Goal: Find specific page/section: Find specific page/section

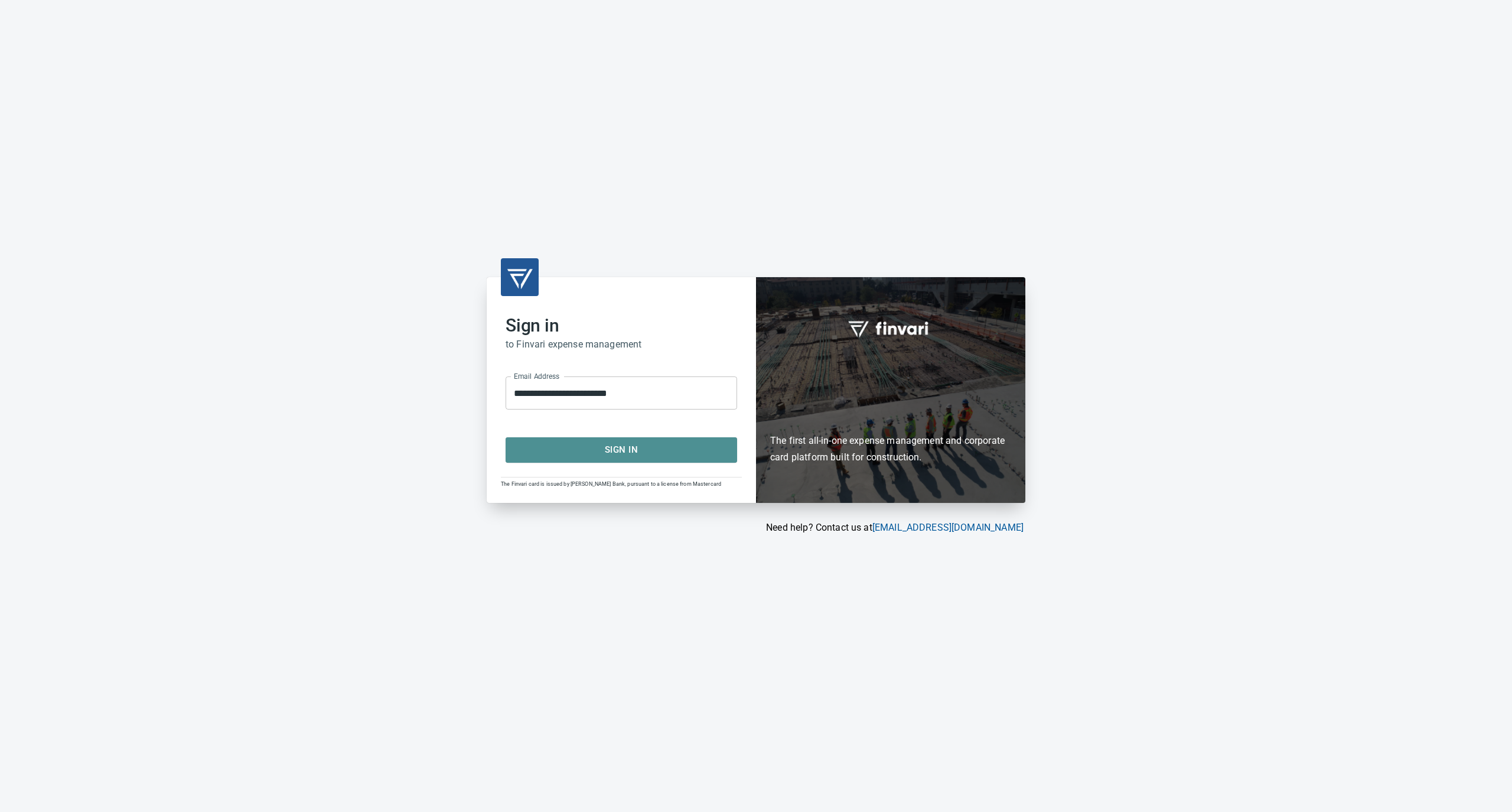
click at [574, 445] on span "Sign In" at bounding box center [621, 449] width 206 height 15
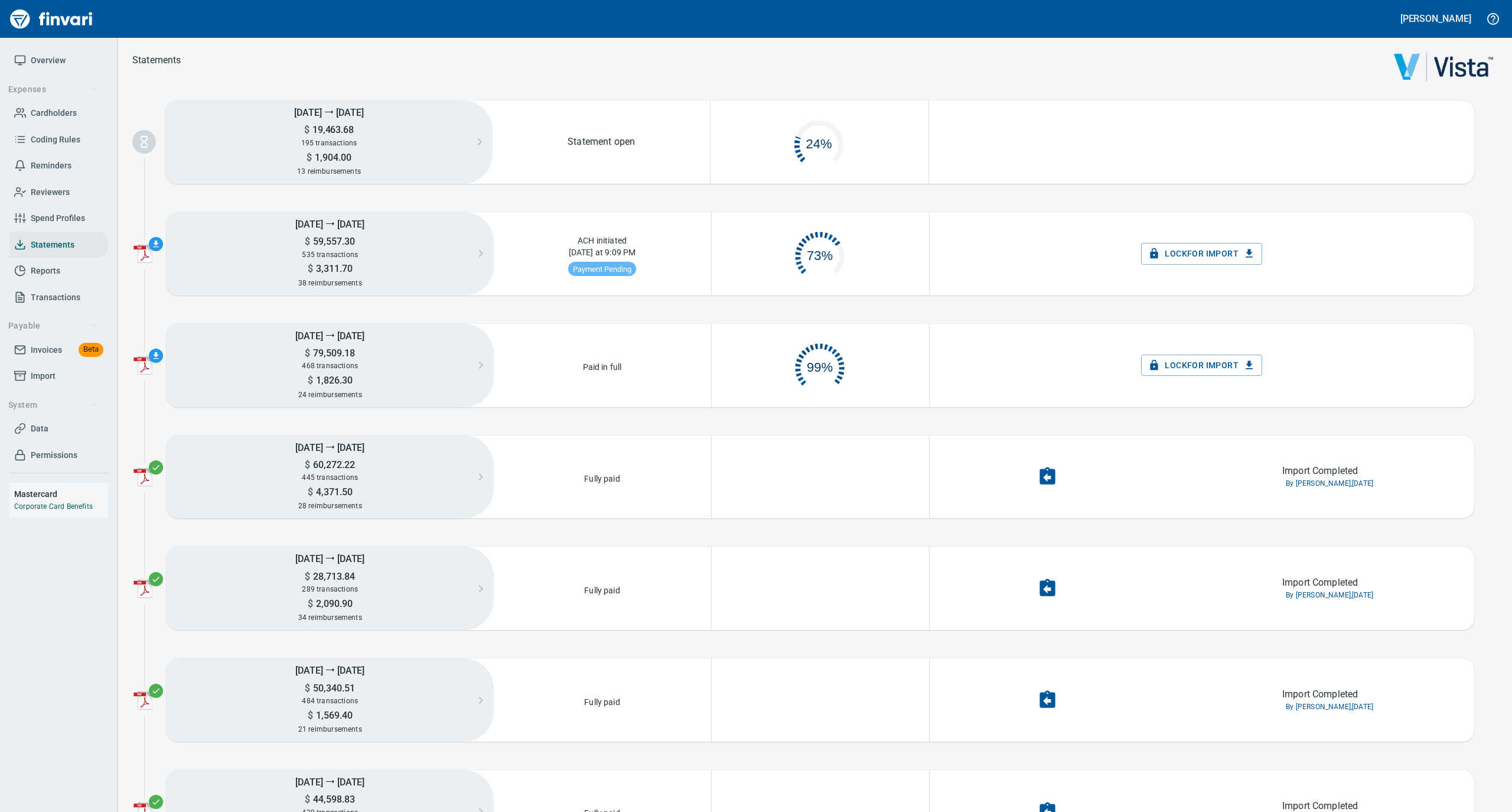
scroll to position [57, 204]
drag, startPoint x: 60, startPoint y: 107, endPoint x: 107, endPoint y: 98, distance: 47.9
click at [60, 107] on span "Cardholders" at bounding box center [54, 113] width 46 height 15
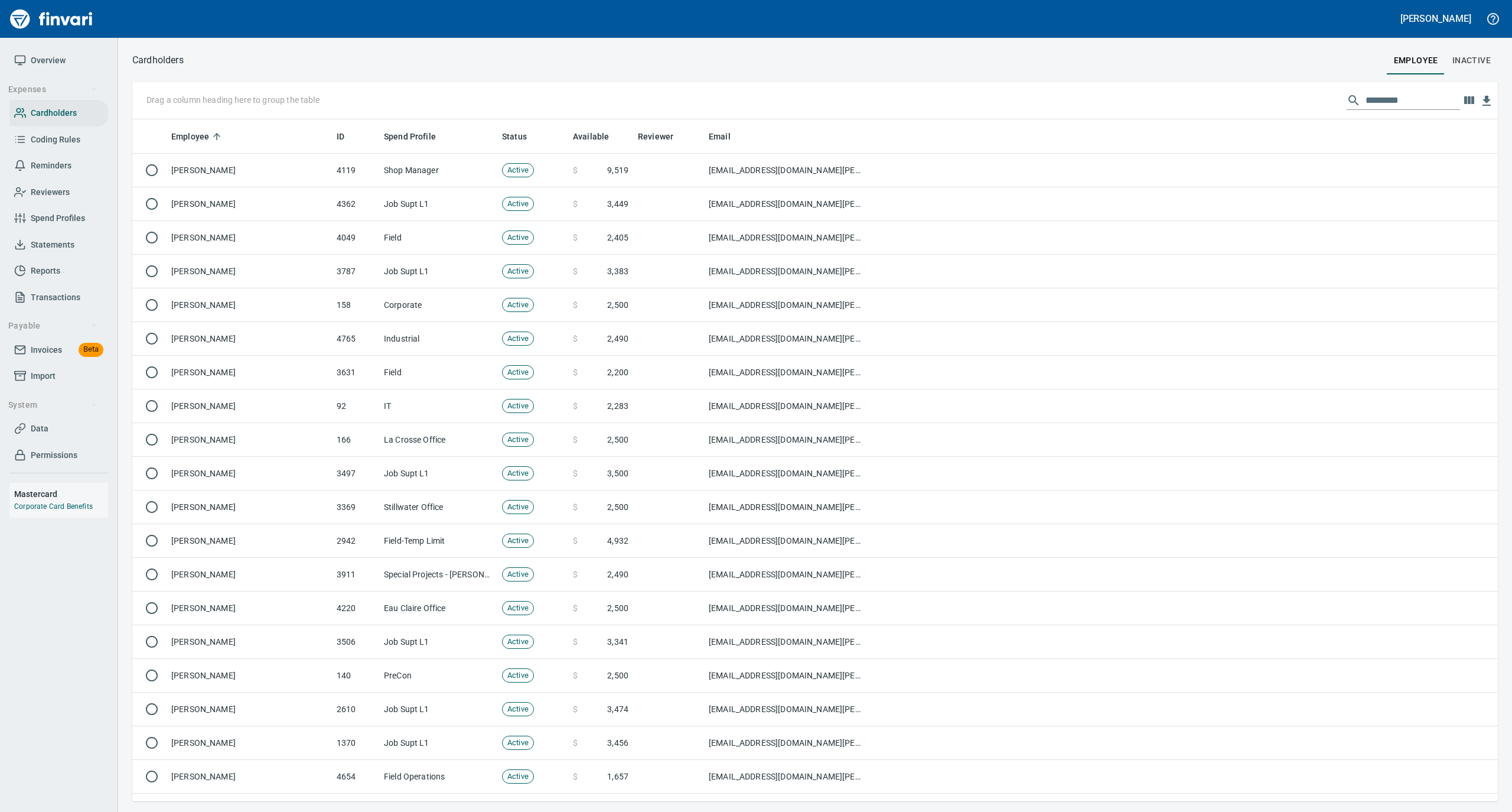
scroll to position [670, 1342]
click at [1373, 104] on input "text" at bounding box center [1413, 100] width 94 height 19
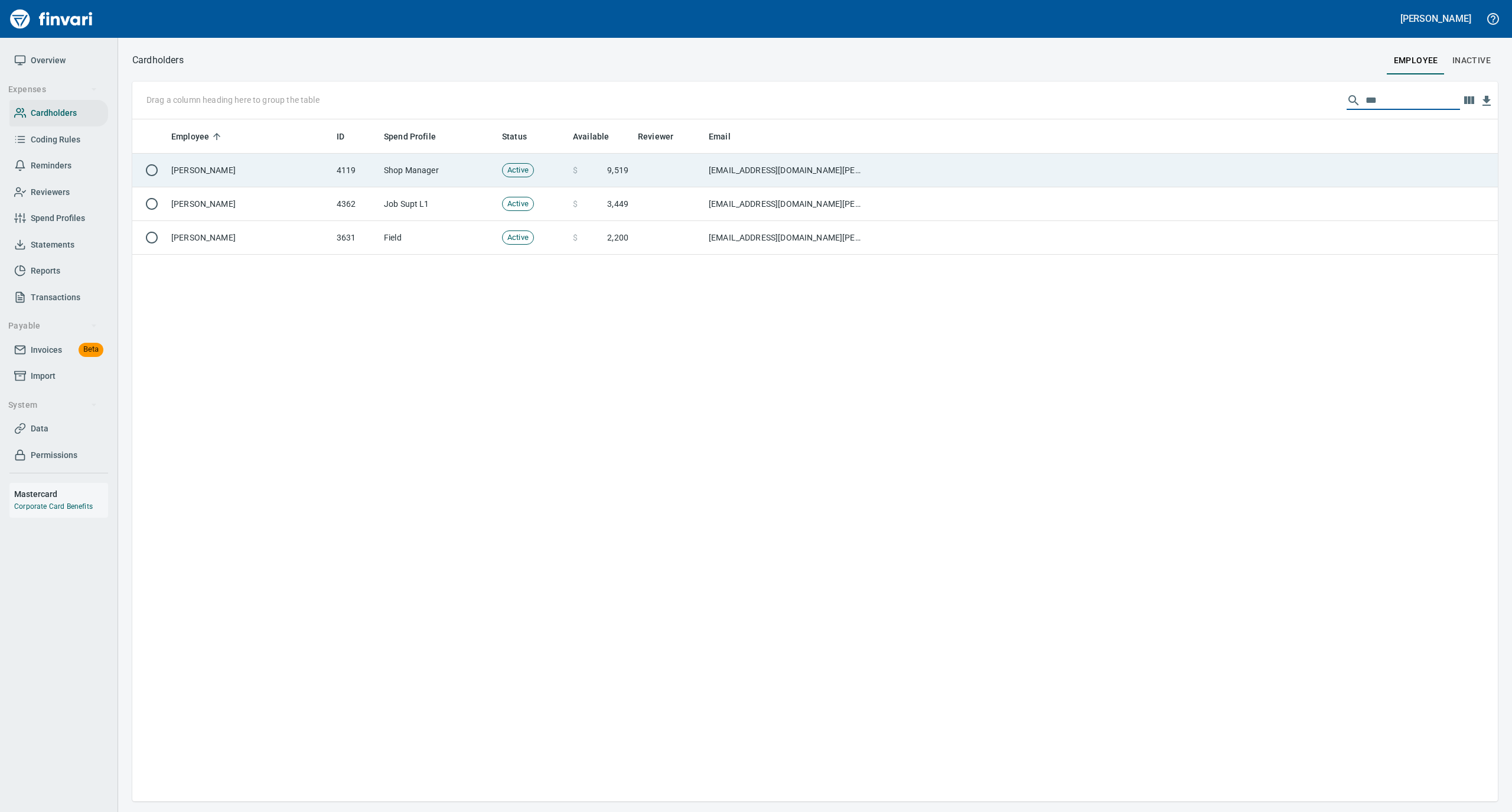
type input "***"
click at [272, 162] on td "[PERSON_NAME]" at bounding box center [250, 171] width 166 height 34
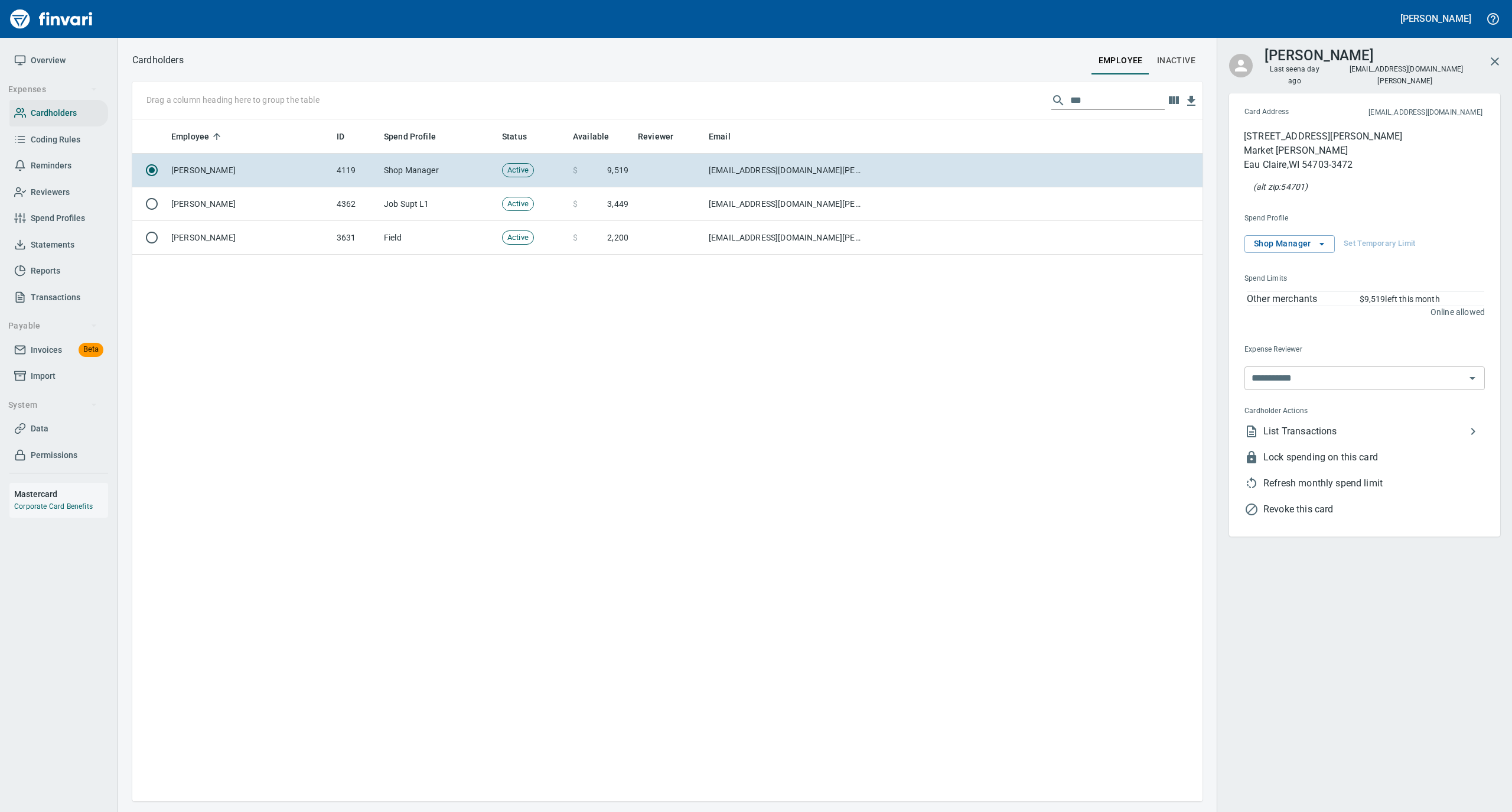
click at [1358, 426] on li "List Transactions" at bounding box center [1360, 431] width 250 height 26
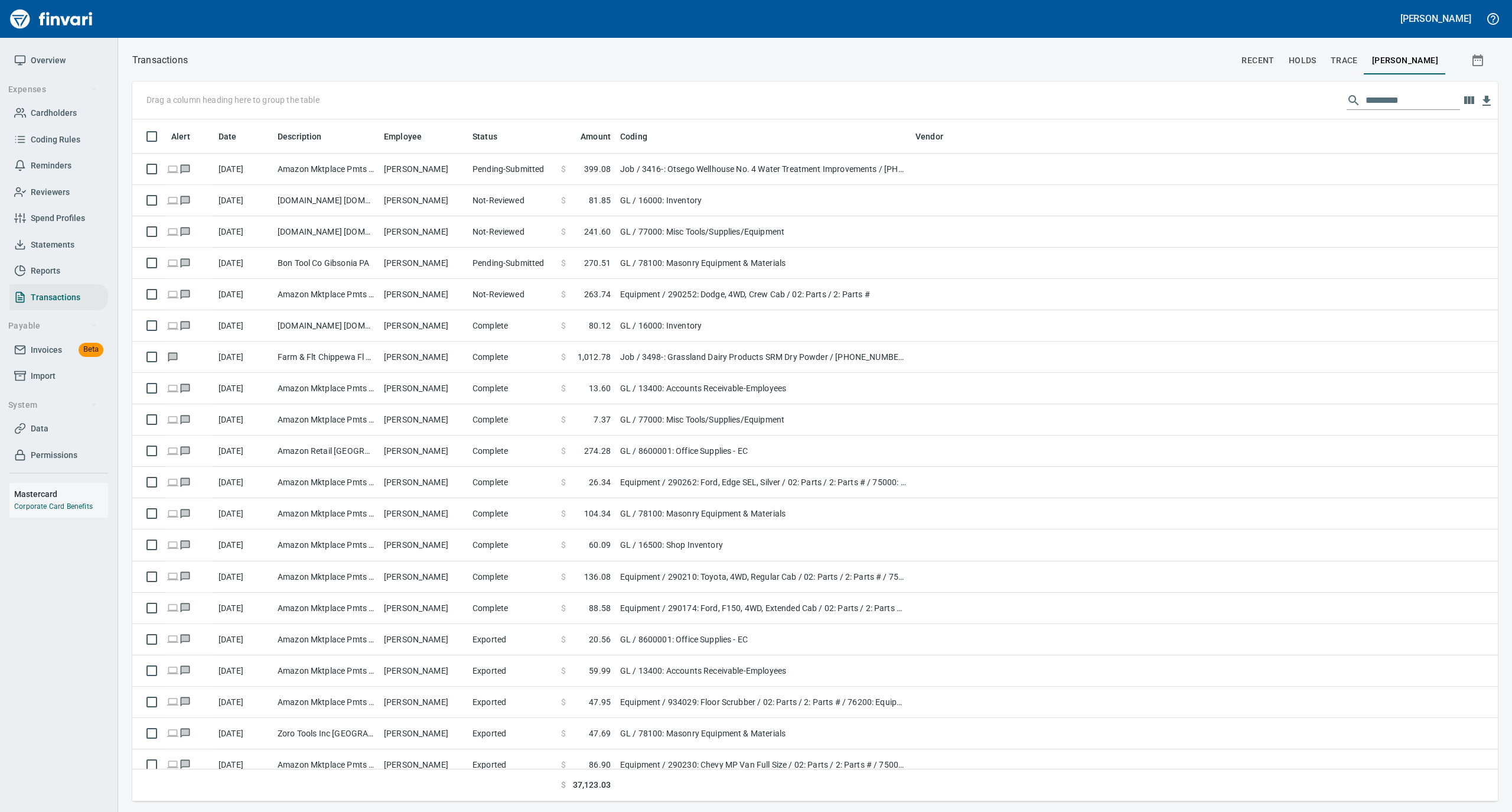
scroll to position [670, 1342]
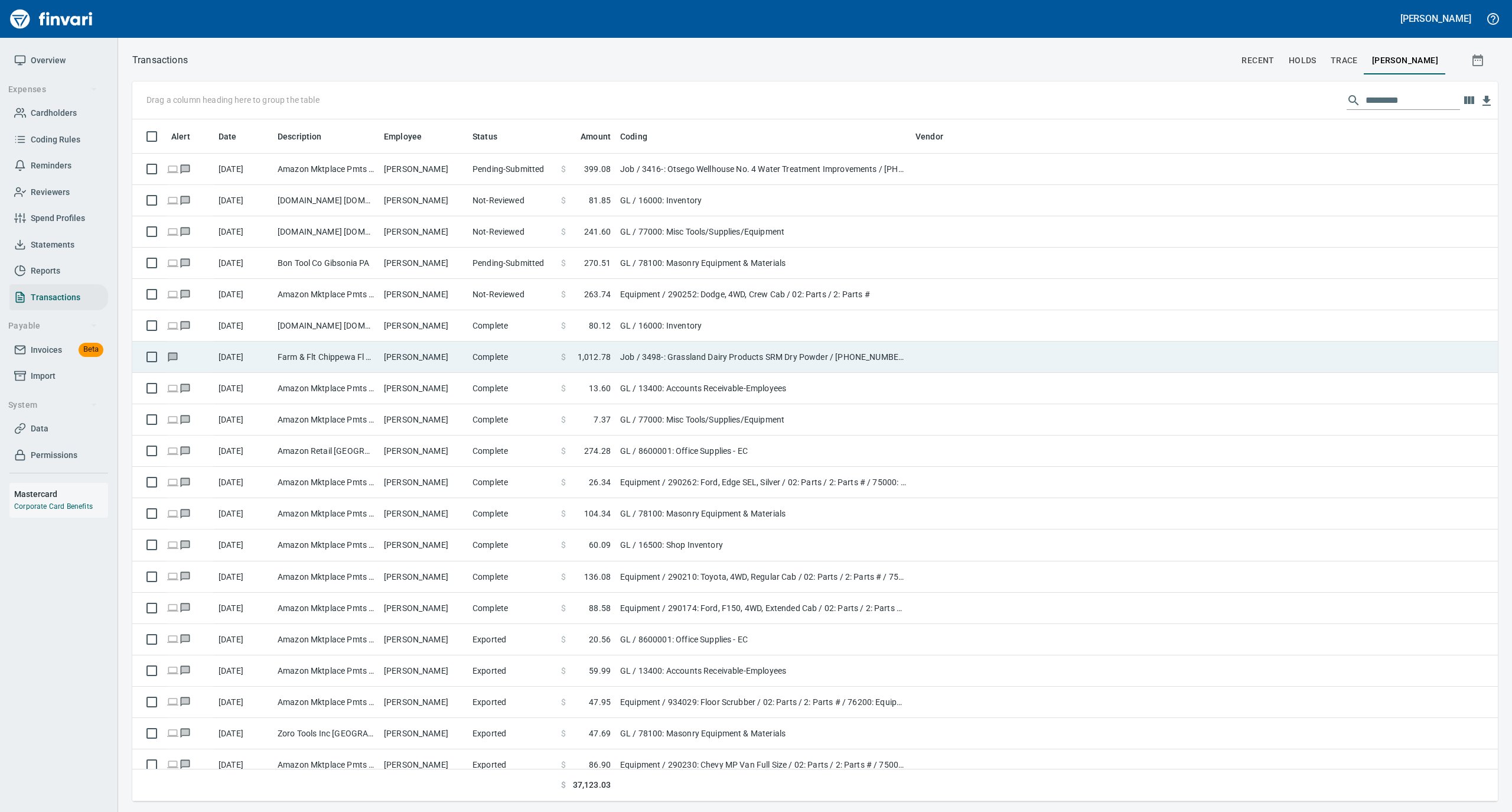
click at [393, 358] on td "[PERSON_NAME]" at bounding box center [423, 357] width 88 height 32
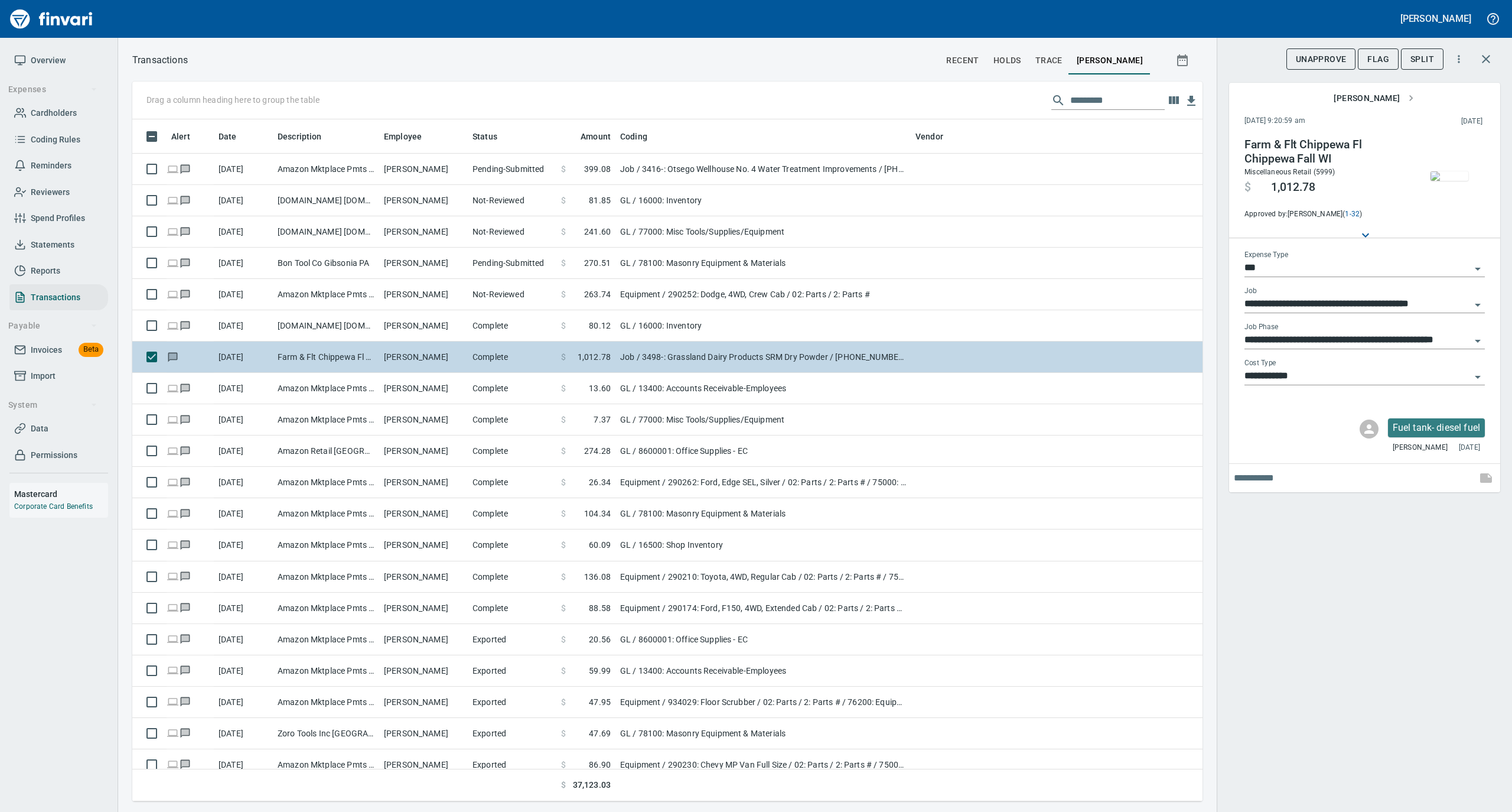
scroll to position [670, 1047]
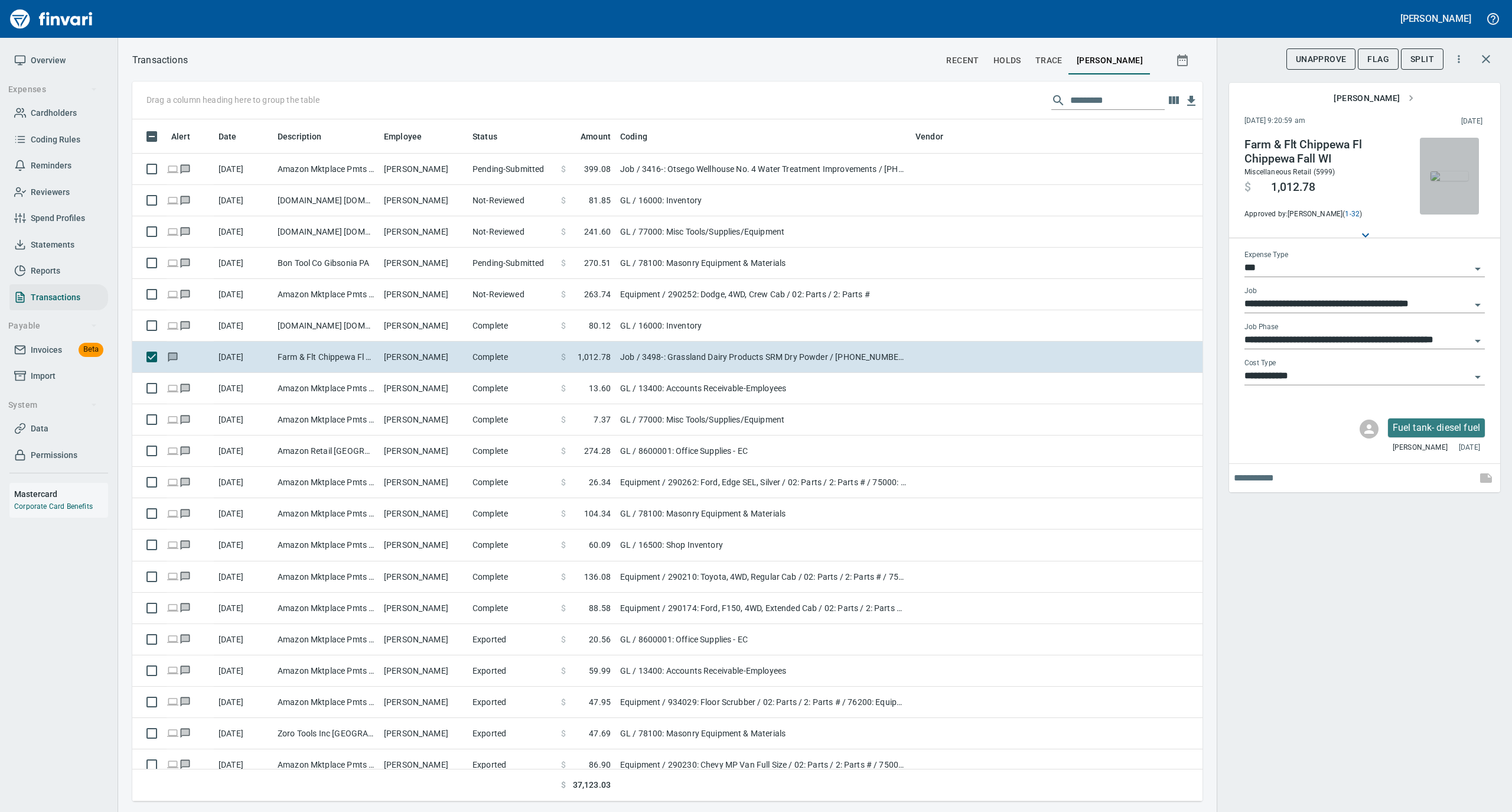
click at [1458, 171] on img "button" at bounding box center [1449, 176] width 38 height 9
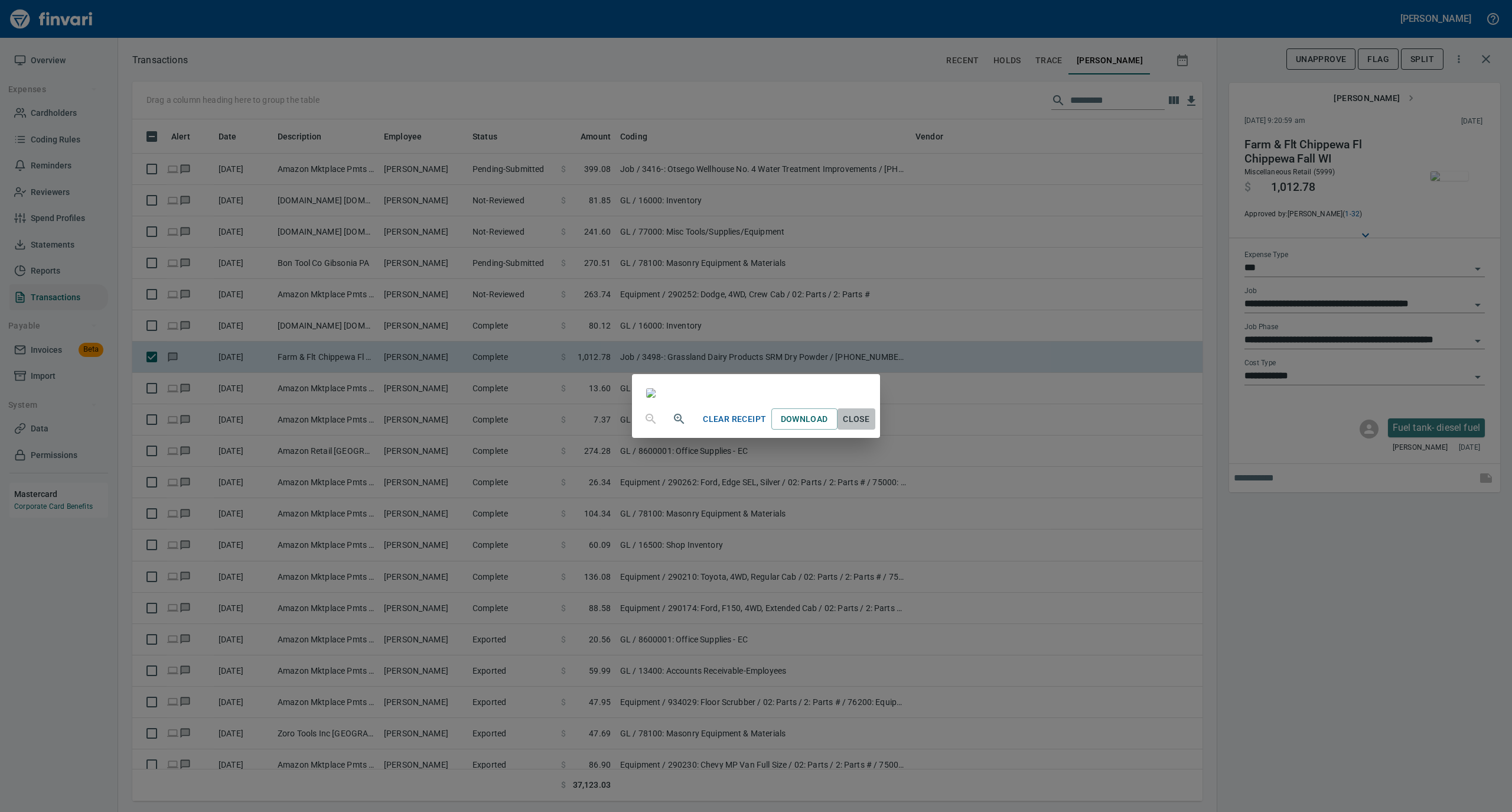
click at [871, 426] on span "Close" at bounding box center [857, 420] width 28 height 15
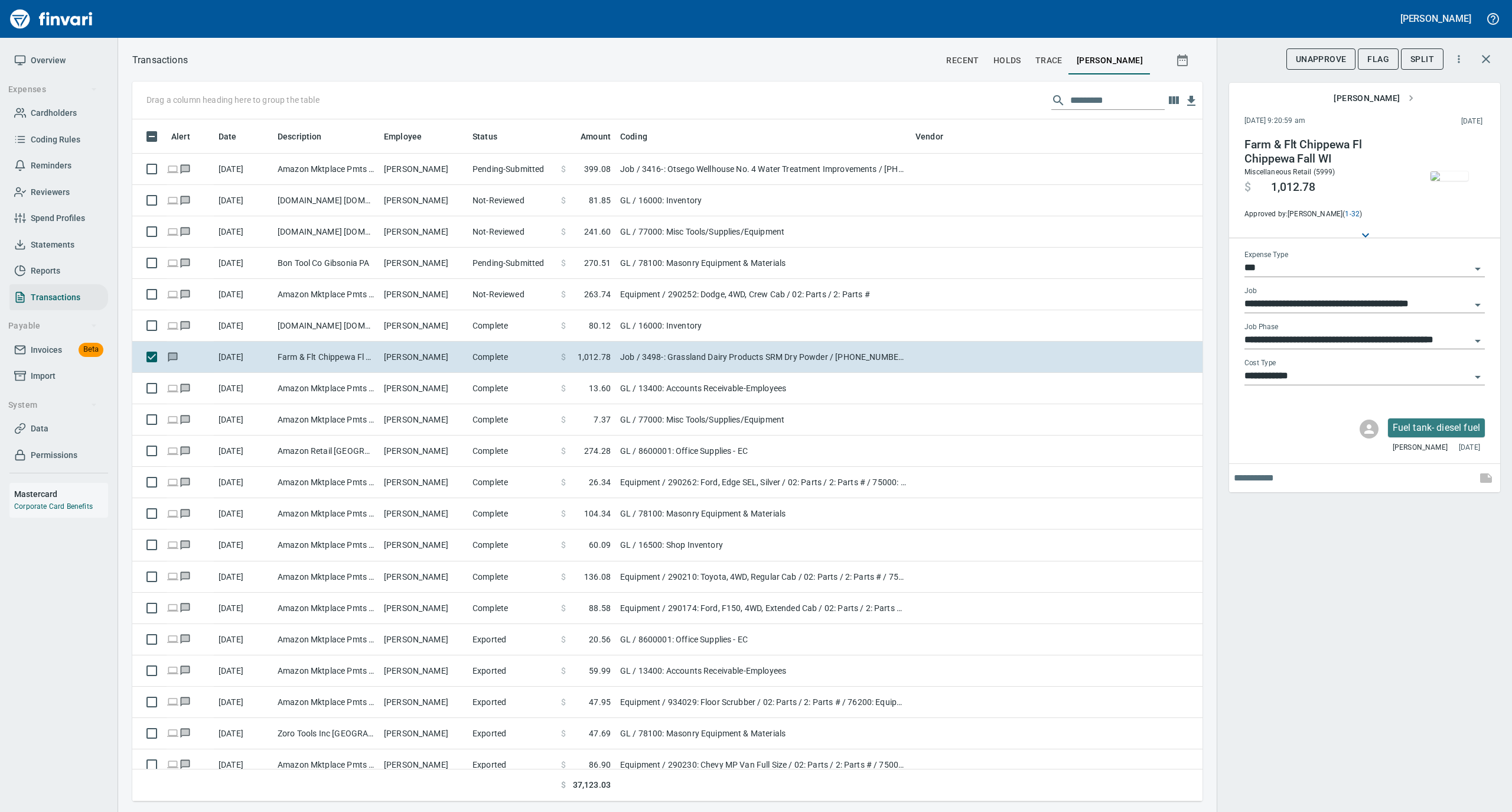
click at [1482, 266] on icon "Open" at bounding box center [1477, 269] width 14 height 14
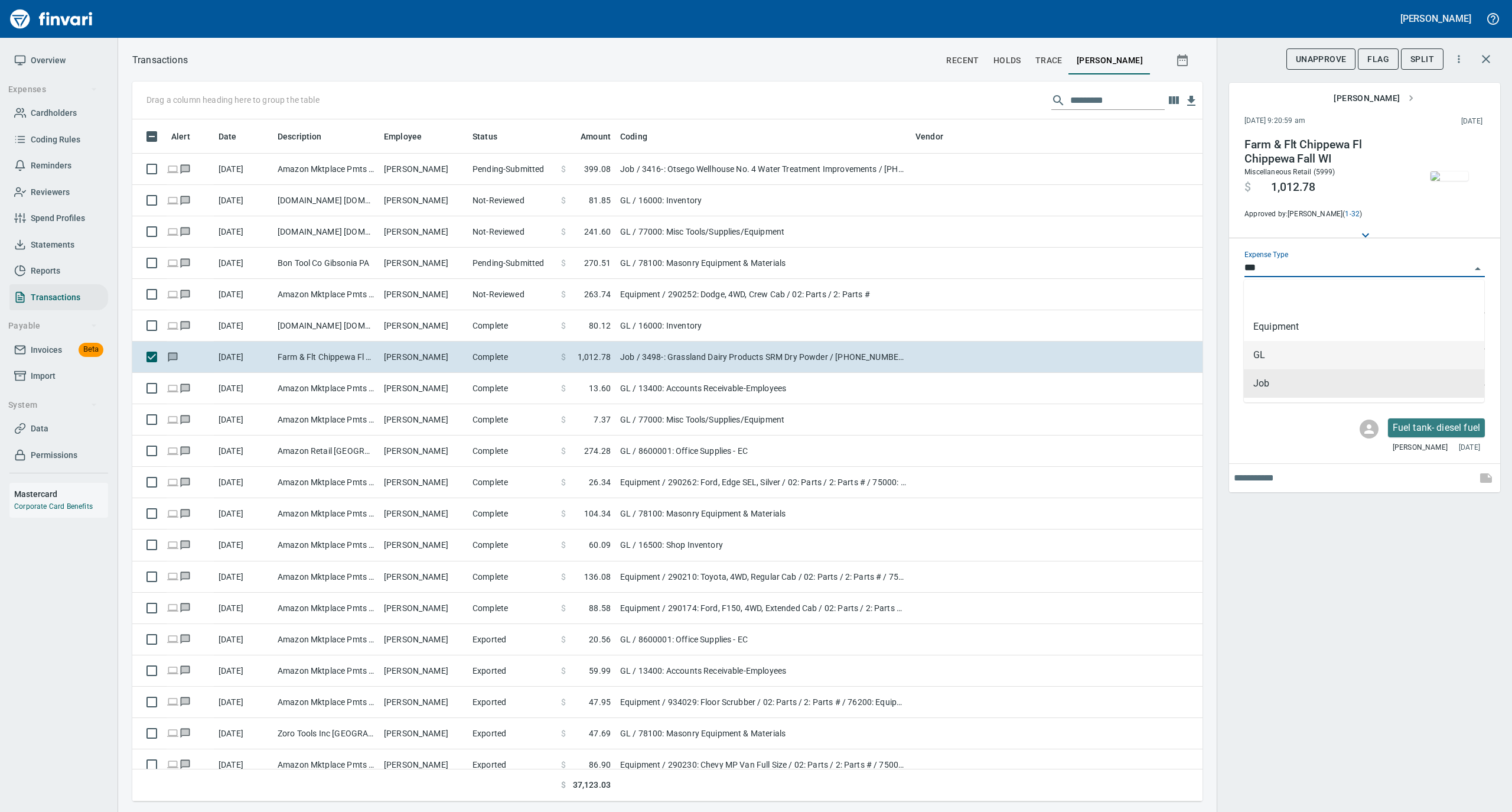
click at [1293, 358] on li "GL" at bounding box center [1364, 355] width 240 height 28
type input "**"
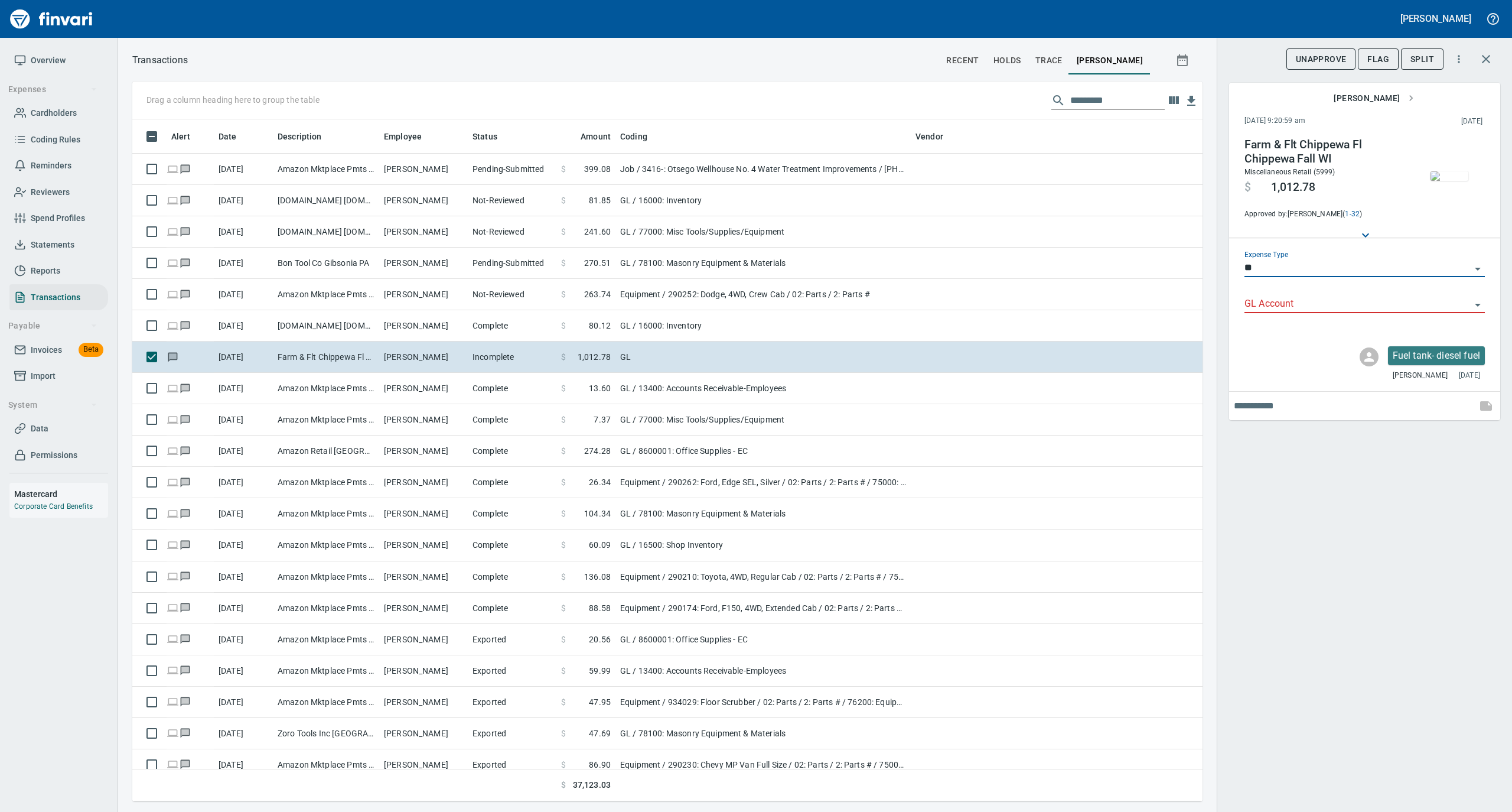
click at [1477, 303] on icon "Open" at bounding box center [1477, 305] width 14 height 14
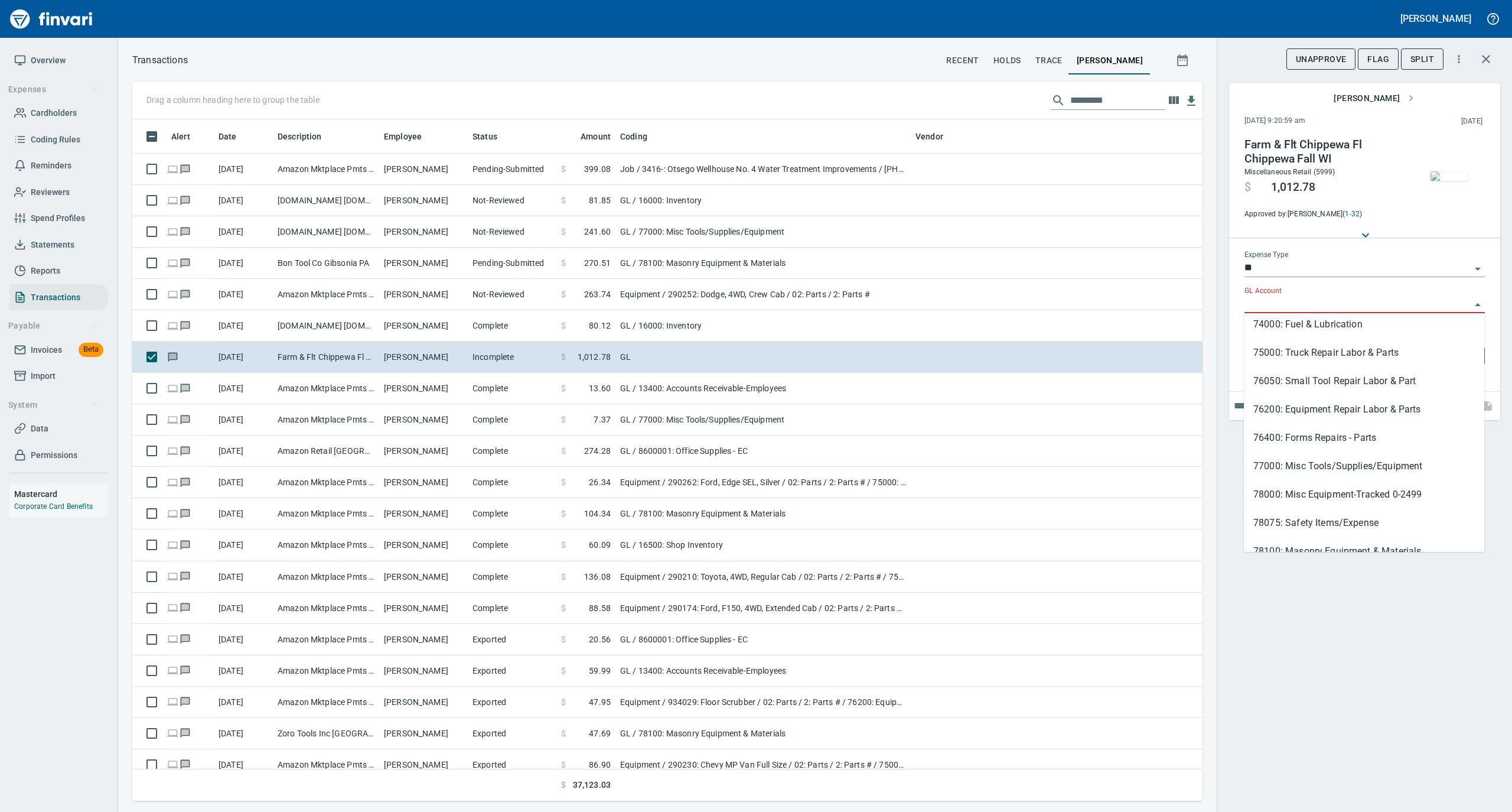
scroll to position [237, 0]
click at [1381, 444] on li "77000: Misc Tools/Supplies/Equipment" at bounding box center [1364, 439] width 240 height 28
type input "**********"
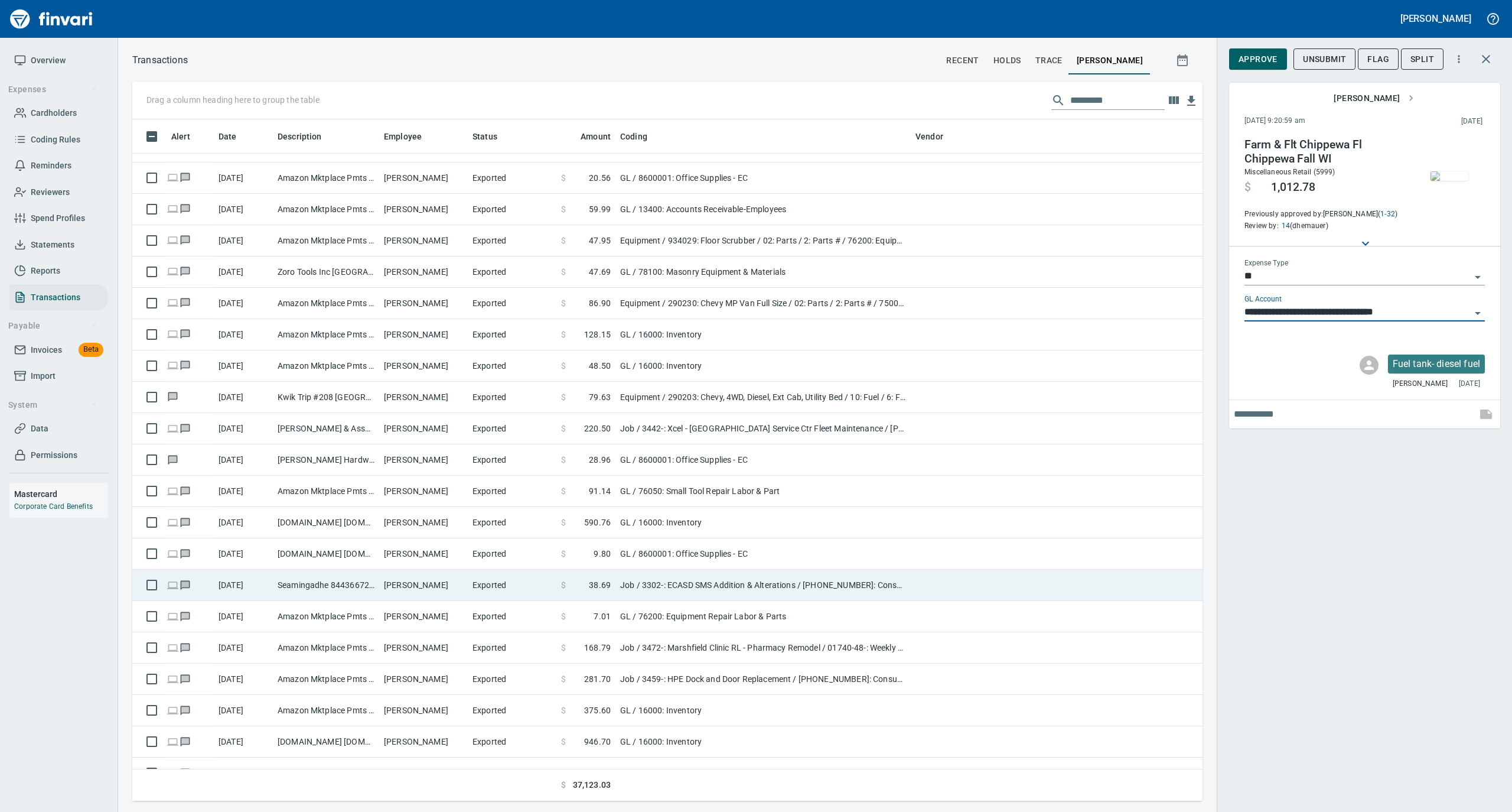
scroll to position [551, 0]
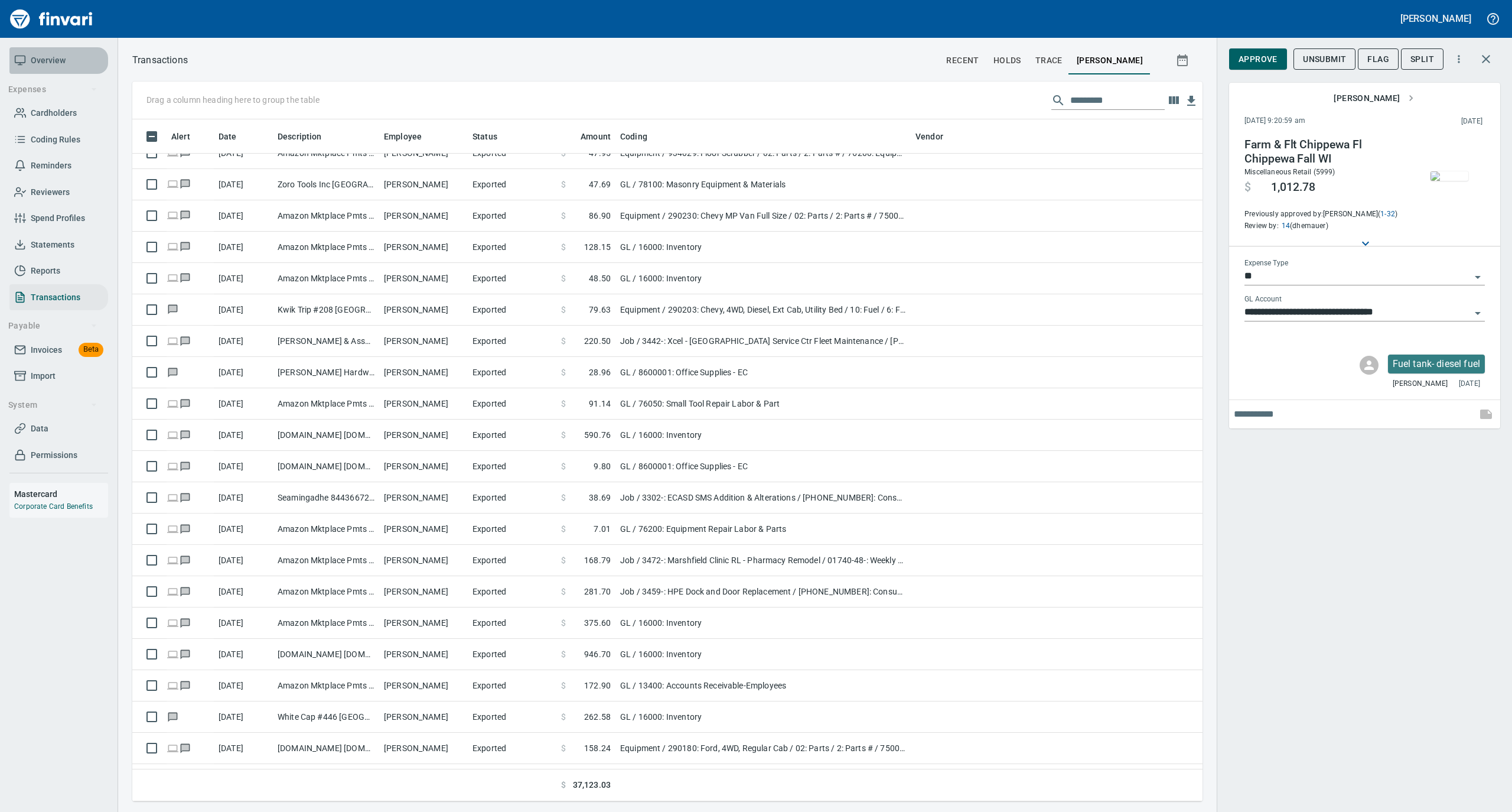
click at [44, 57] on span "Overview" at bounding box center [48, 61] width 35 height 15
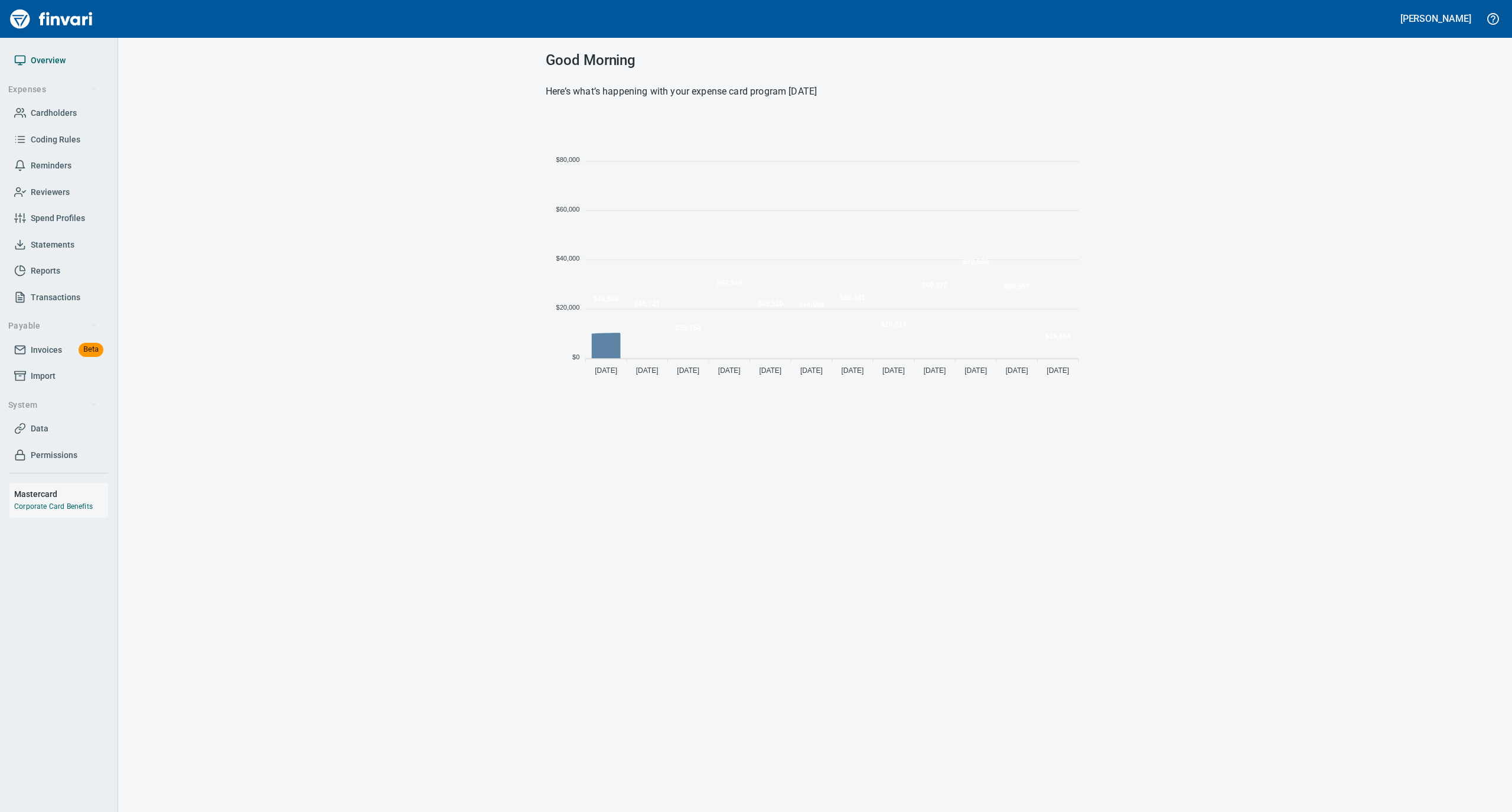
scroll to position [263, 527]
